Goal: Task Accomplishment & Management: Manage account settings

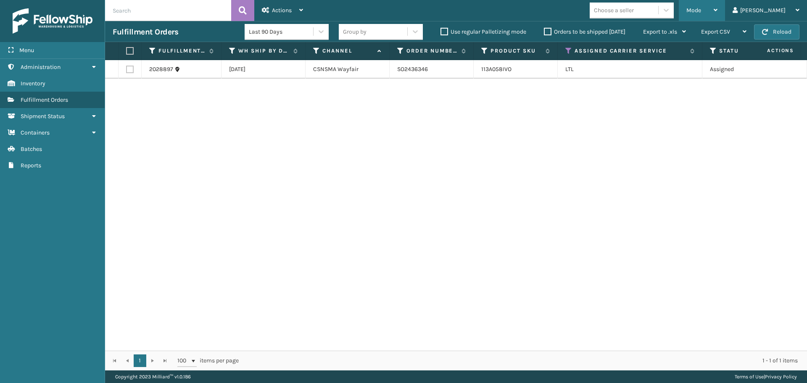
click at [721, 11] on div "Mode Regular Mode Picking Mode Labeling Mode Exit Scan Mode" at bounding box center [702, 10] width 46 height 21
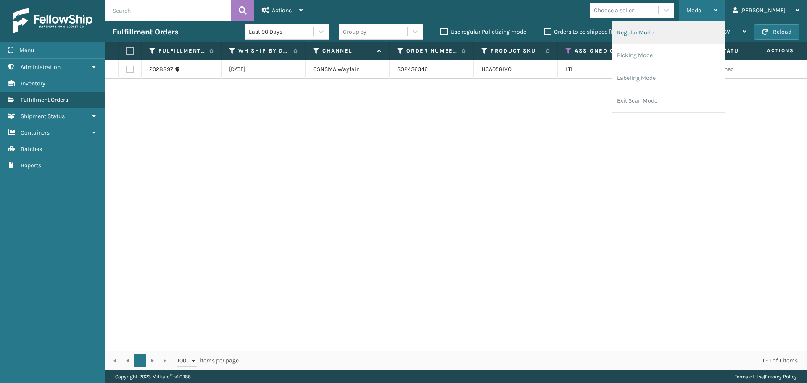
click at [671, 38] on li "Regular Mode" at bounding box center [668, 32] width 113 height 23
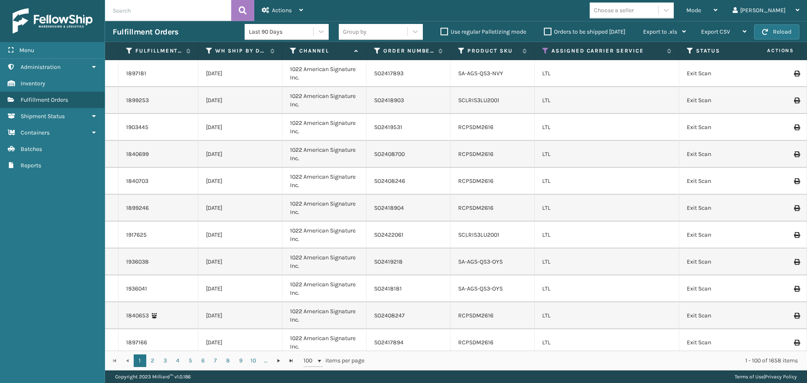
click at [565, 18] on div "Mode Regular Mode Picking Mode Labeling Mode Exit Scan Mode Choose a seller [PE…" at bounding box center [559, 10] width 496 height 21
click at [548, 32] on label "Orders to be shipped [DATE]" at bounding box center [585, 31] width 82 height 7
click at [544, 32] on input "Orders to be shipped [DATE]" at bounding box center [544, 29] width 0 height 5
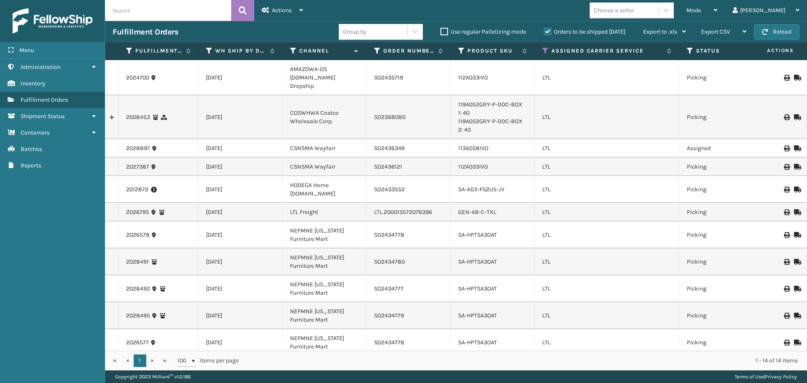
click at [794, 75] on icon at bounding box center [796, 78] width 5 height 6
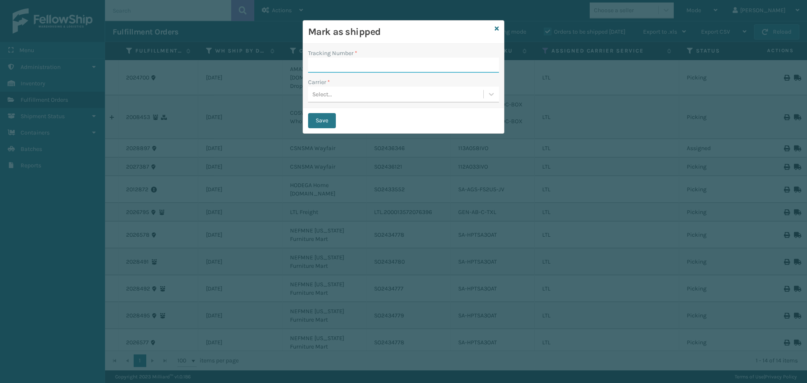
click at [358, 61] on input "Tracking Number *" at bounding box center [403, 65] width 191 height 15
click at [373, 66] on input "Tracking Number *" at bounding box center [403, 65] width 191 height 15
paste input "AZN2853260"
type input "AZN2853260"
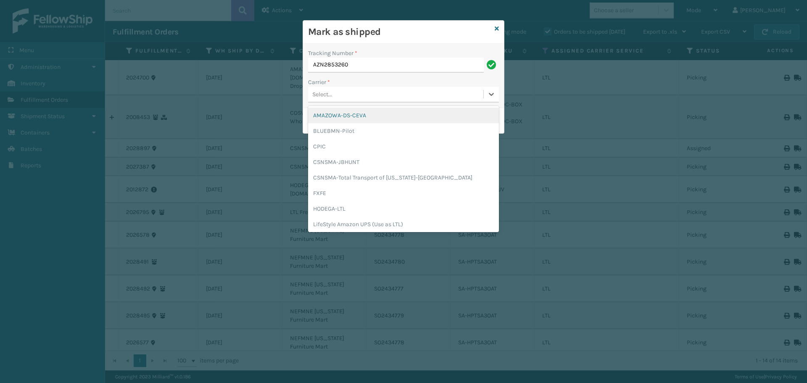
click at [326, 93] on div "Select..." at bounding box center [322, 94] width 20 height 9
click at [340, 119] on div "AMAZOWA-DS-CEVA" at bounding box center [403, 116] width 191 height 16
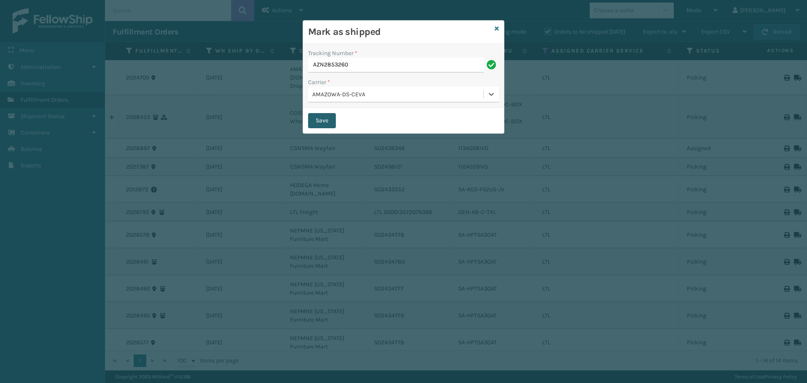
click at [321, 123] on button "Save" at bounding box center [322, 120] width 28 height 15
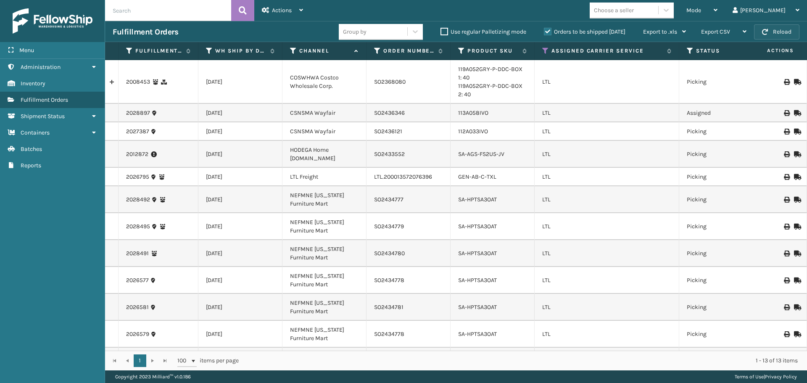
click at [777, 31] on button "Reload" at bounding box center [776, 31] width 45 height 15
click at [774, 28] on button "Reload" at bounding box center [776, 31] width 45 height 15
click at [772, 31] on button "Reload" at bounding box center [776, 31] width 45 height 15
click at [778, 36] on button "Reload" at bounding box center [776, 31] width 45 height 15
click at [769, 28] on button "Reload" at bounding box center [776, 31] width 45 height 15
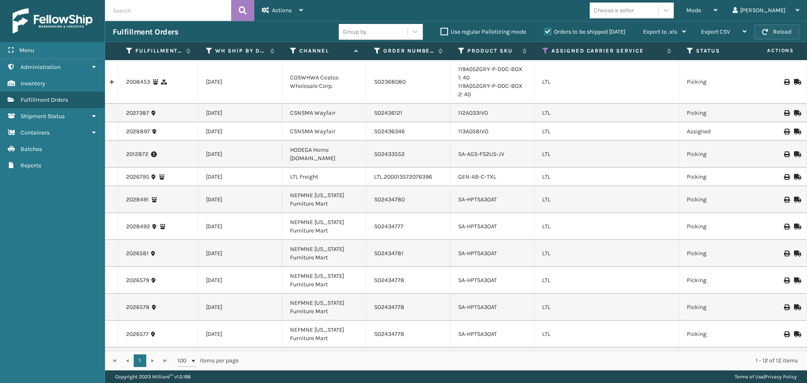
click at [769, 28] on button "Reload" at bounding box center [776, 31] width 45 height 15
click at [140, 179] on link "2026795" at bounding box center [137, 177] width 23 height 8
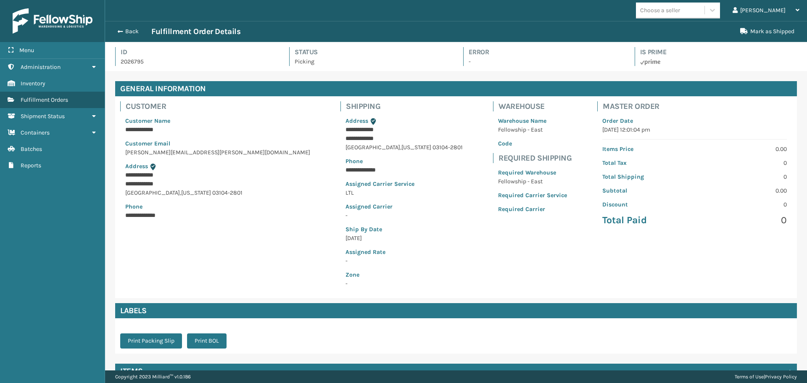
scroll to position [20, 702]
click at [126, 30] on button "Back" at bounding box center [132, 32] width 39 height 8
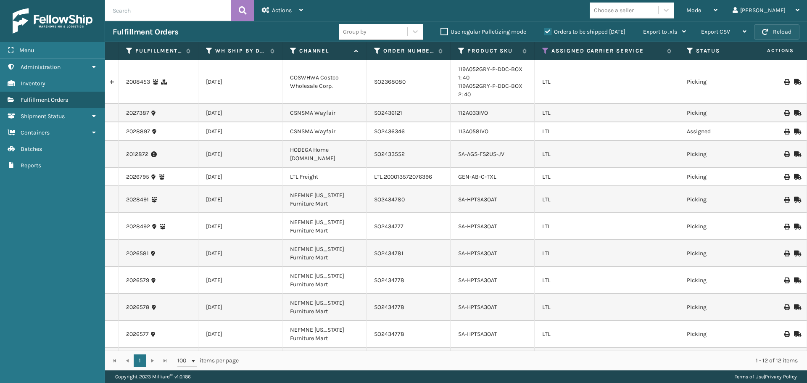
click at [769, 30] on button "Reload" at bounding box center [776, 31] width 45 height 15
click at [775, 32] on button "Reload" at bounding box center [776, 31] width 45 height 15
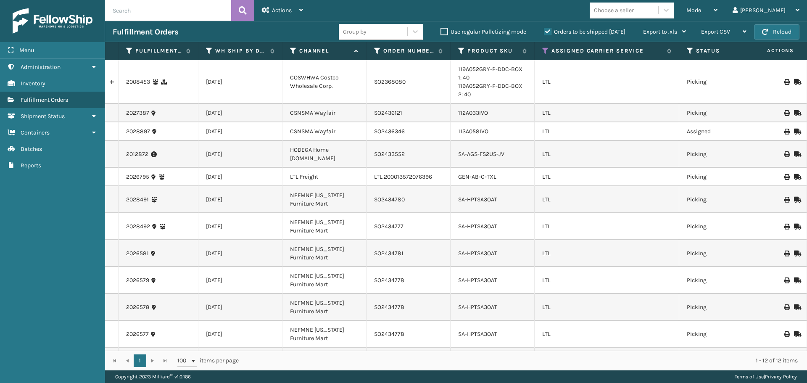
click at [775, 32] on button "Reload" at bounding box center [776, 31] width 45 height 15
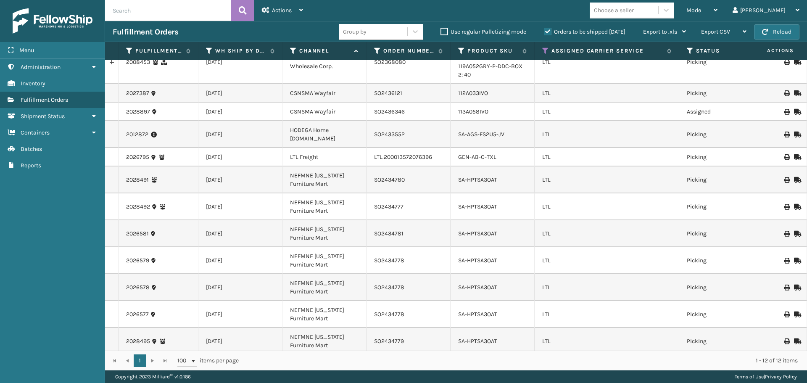
scroll to position [30, 0]
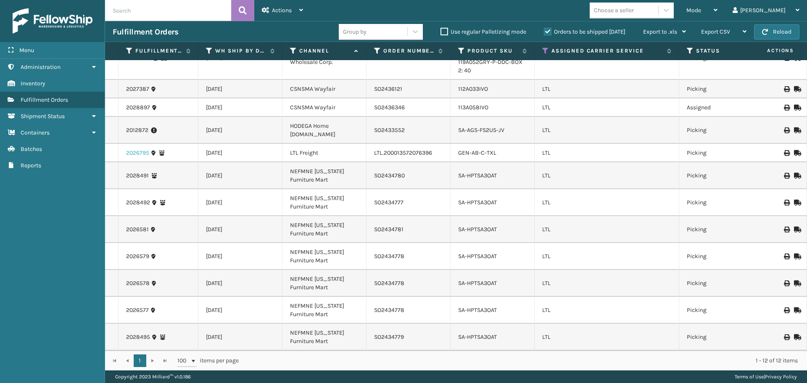
click at [136, 149] on link "2026795" at bounding box center [137, 153] width 23 height 8
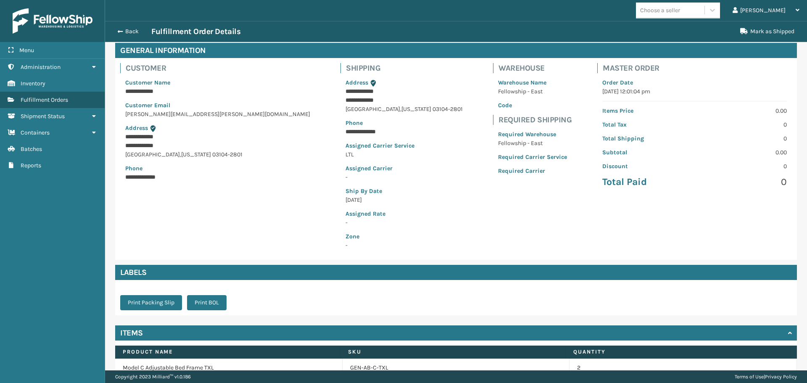
scroll to position [80, 0]
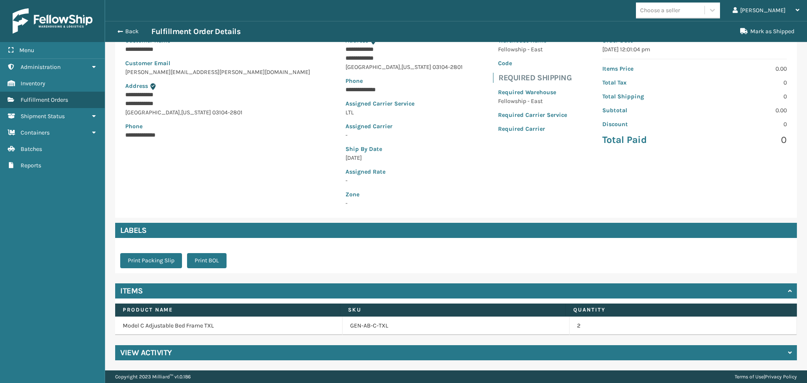
click at [174, 352] on div "View Activity" at bounding box center [456, 352] width 682 height 15
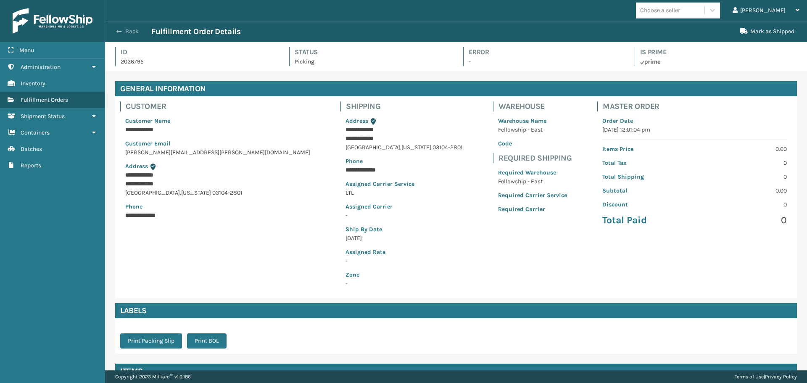
click at [126, 34] on button "Back" at bounding box center [132, 32] width 39 height 8
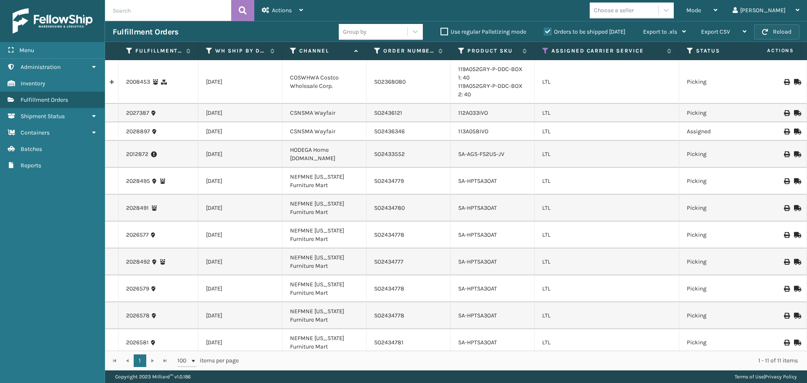
click at [778, 33] on button "Reload" at bounding box center [776, 31] width 45 height 15
